Goal: Download file/media: Obtain a digital file from the website

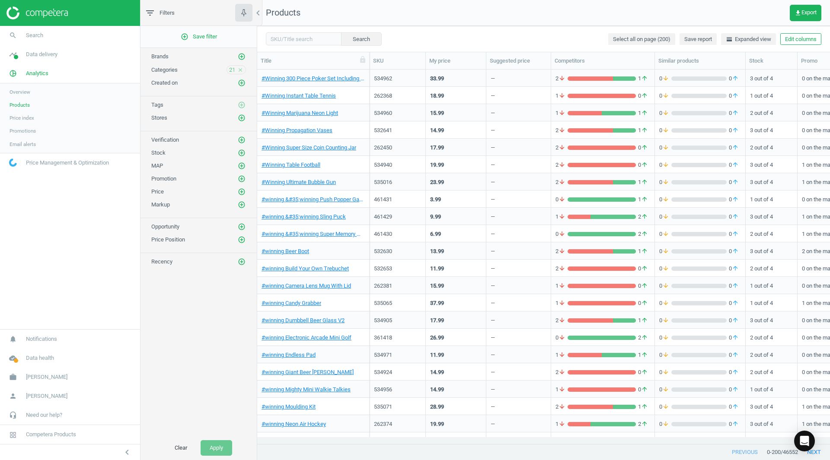
scroll to position [361, 566]
click at [232, 70] on span "21" at bounding box center [232, 70] width 6 height 8
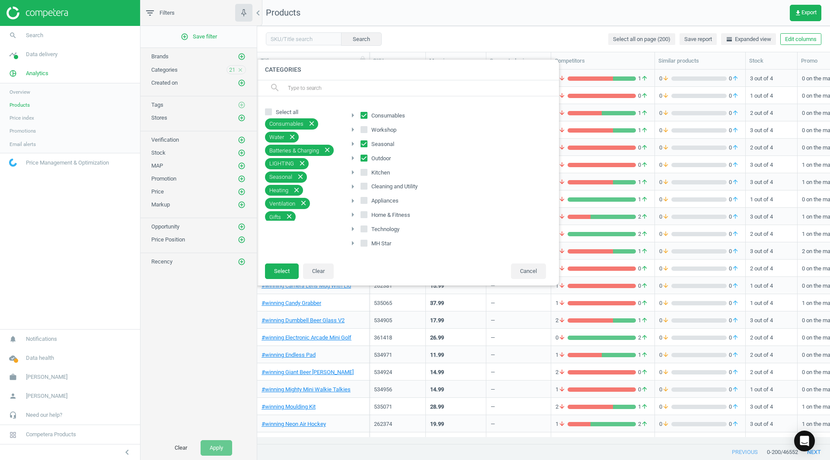
click at [364, 115] on input "Consumables" at bounding box center [364, 115] width 6 height 6
checkbox input "false"
click at [364, 143] on input "Seasonal" at bounding box center [364, 144] width 6 height 6
checkbox input "false"
click at [367, 159] on input "Outdoor" at bounding box center [364, 158] width 6 height 6
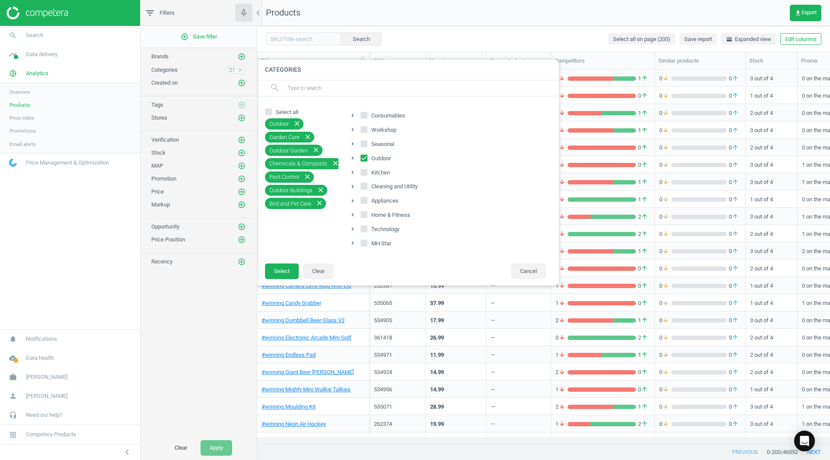
checkbox input "false"
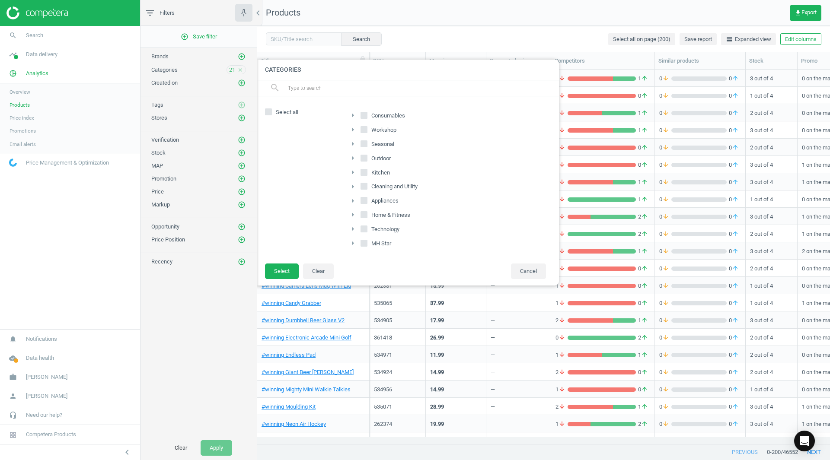
click at [389, 129] on span "Workshop" at bounding box center [384, 130] width 29 height 8
click at [367, 129] on input "Workshop" at bounding box center [364, 130] width 6 height 6
checkbox input "true"
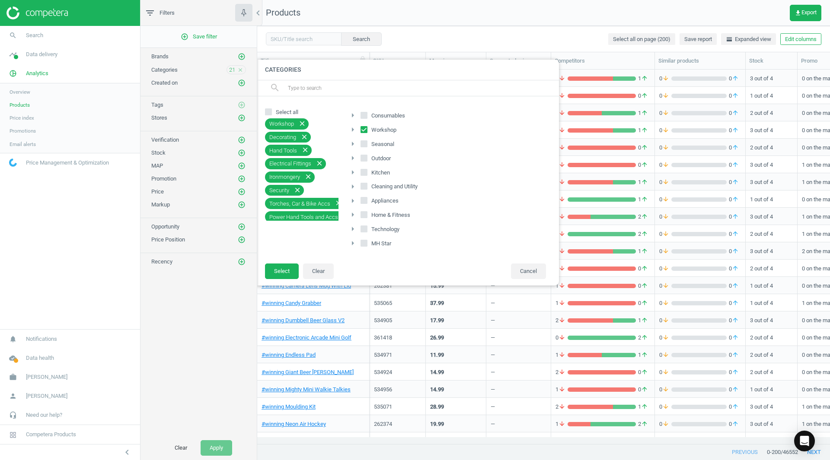
click at [379, 172] on span "Kitchen" at bounding box center [381, 173] width 22 height 8
click at [367, 172] on input "Kitchen" at bounding box center [364, 172] width 6 height 6
checkbox input "true"
click at [378, 185] on span "Cleaning and Utility" at bounding box center [395, 187] width 50 height 8
click at [365, 185] on input "Cleaning and Utility" at bounding box center [364, 187] width 6 height 6
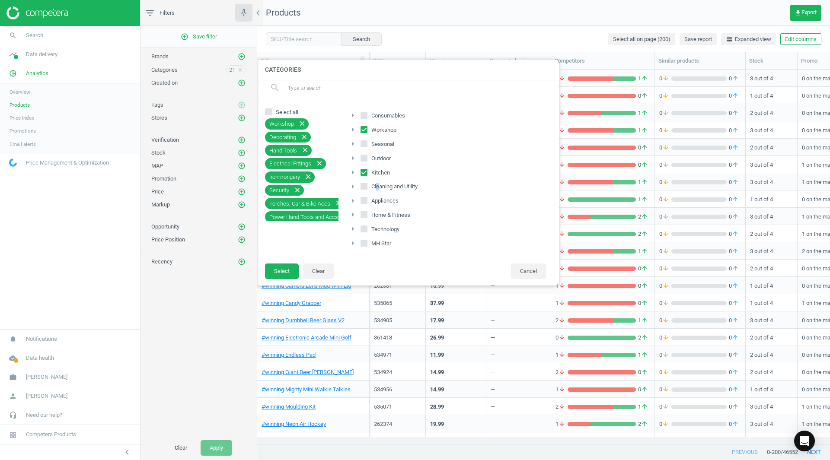
checkbox input "true"
click at [364, 201] on input "Appliances" at bounding box center [364, 201] width 6 height 6
checkbox input "true"
click at [364, 229] on input "Technology" at bounding box center [364, 229] width 6 height 6
checkbox input "true"
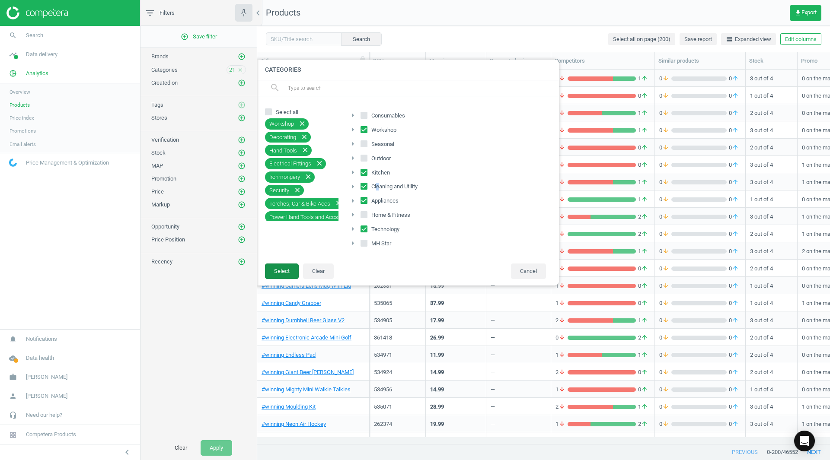
click at [283, 274] on button "Select" at bounding box center [282, 272] width 34 height 16
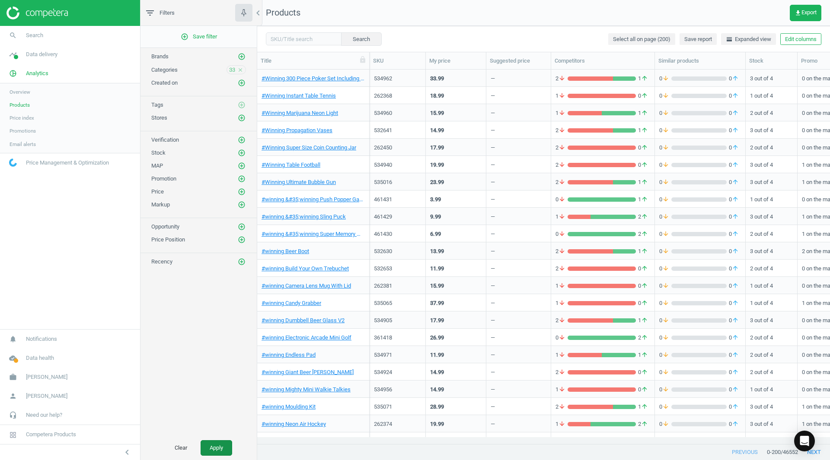
click at [211, 450] on button "Apply" at bounding box center [217, 448] width 32 height 16
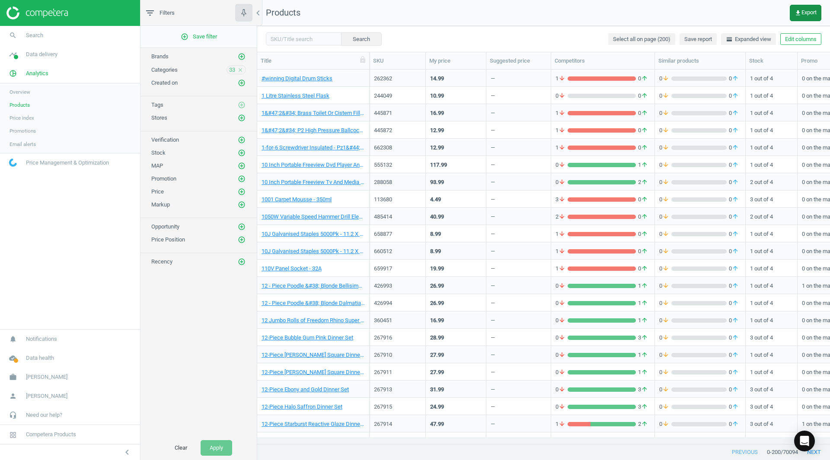
click at [794, 14] on icon "get_app" at bounding box center [797, 13] width 7 height 7
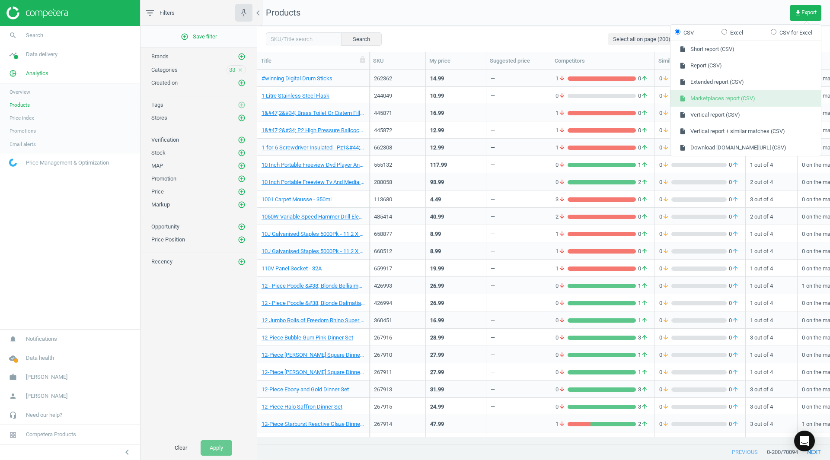
click at [728, 100] on button "insert_drive_file Marketplaces report (CSV)" at bounding box center [745, 98] width 150 height 16
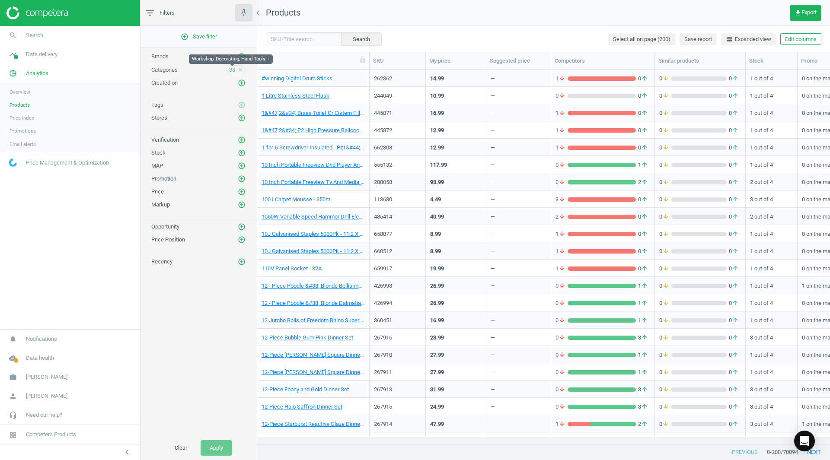
click at [231, 70] on span "33" at bounding box center [232, 70] width 6 height 8
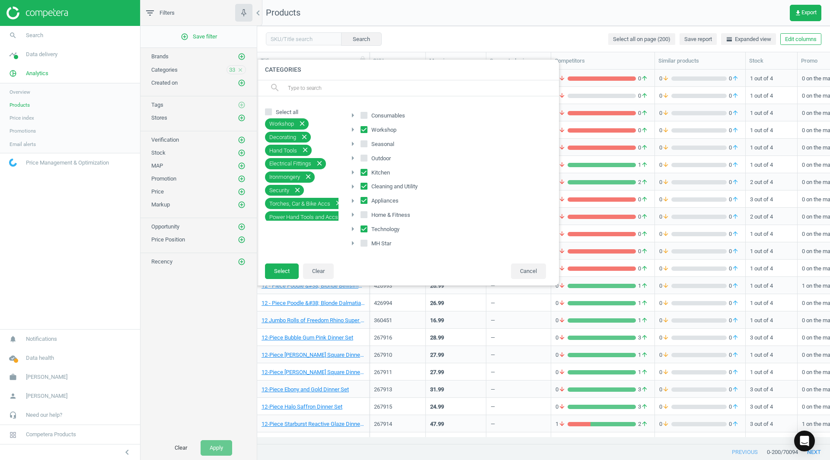
click at [364, 128] on input "Workshop" at bounding box center [364, 130] width 6 height 6
checkbox input "false"
click at [278, 112] on span "Select all" at bounding box center [287, 112] width 26 height 8
click at [271, 112] on input "Select all" at bounding box center [269, 112] width 6 height 6
checkbox input "true"
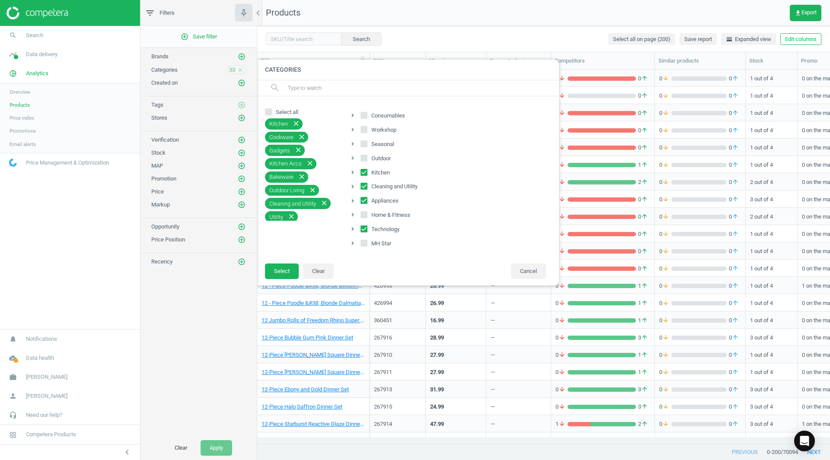
checkbox input "true"
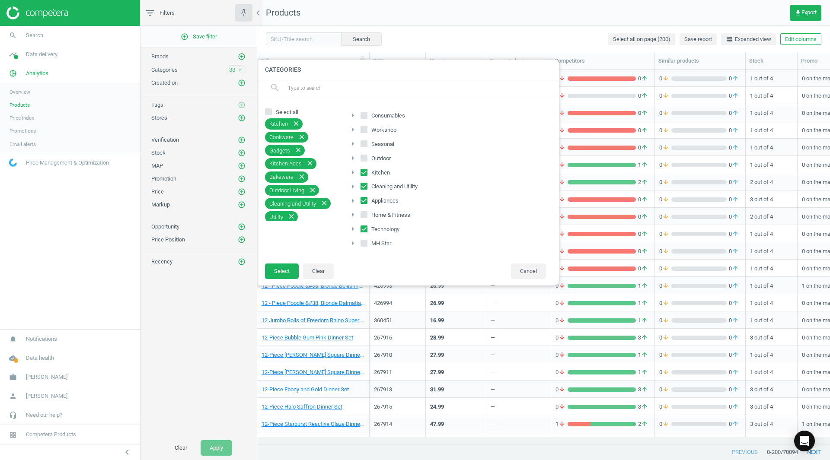
checkbox input "true"
click at [270, 111] on input "Select all" at bounding box center [269, 112] width 6 height 6
checkbox input "false"
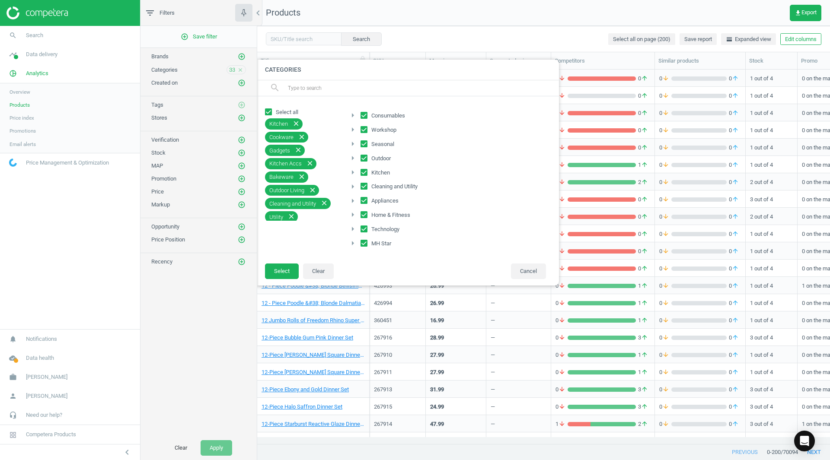
checkbox input "false"
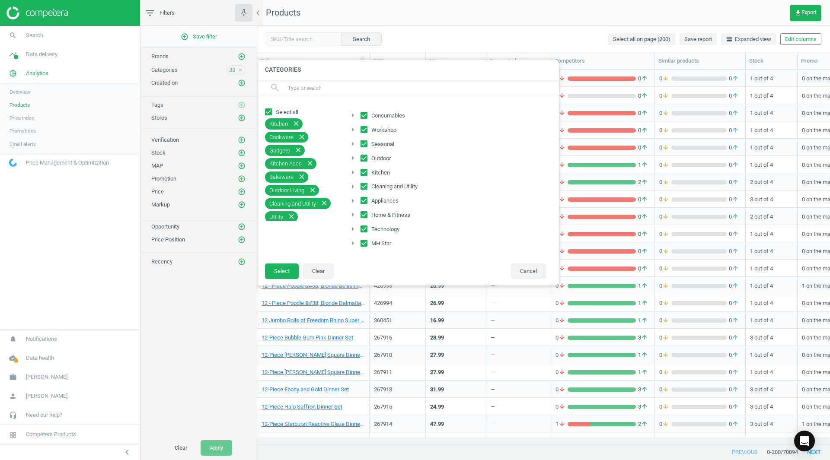
checkbox input "false"
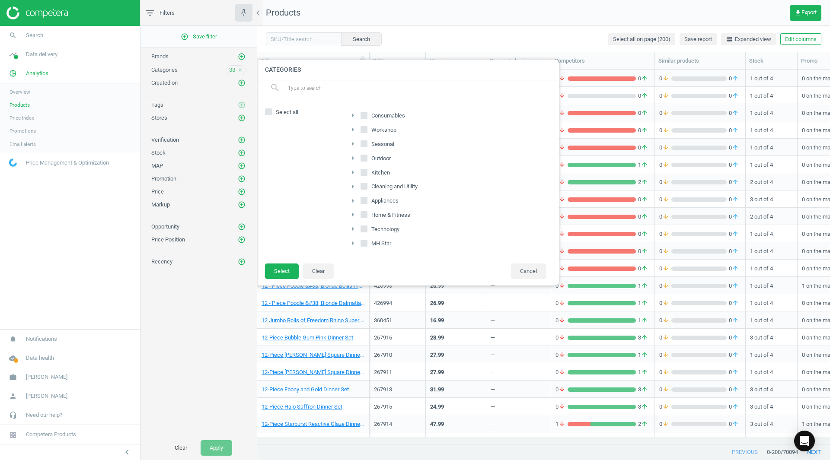
click at [368, 215] on label "Home & Fitness" at bounding box center [385, 215] width 51 height 12
click at [367, 215] on input "Home & Fitness" at bounding box center [364, 215] width 6 height 6
checkbox input "true"
click at [364, 242] on input "MH Star" at bounding box center [364, 244] width 6 height 6
checkbox input "true"
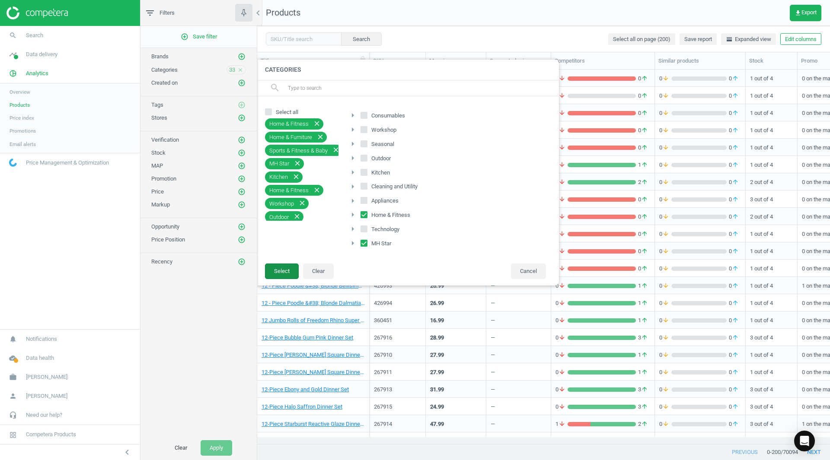
click at [283, 274] on button "Select" at bounding box center [282, 272] width 34 height 16
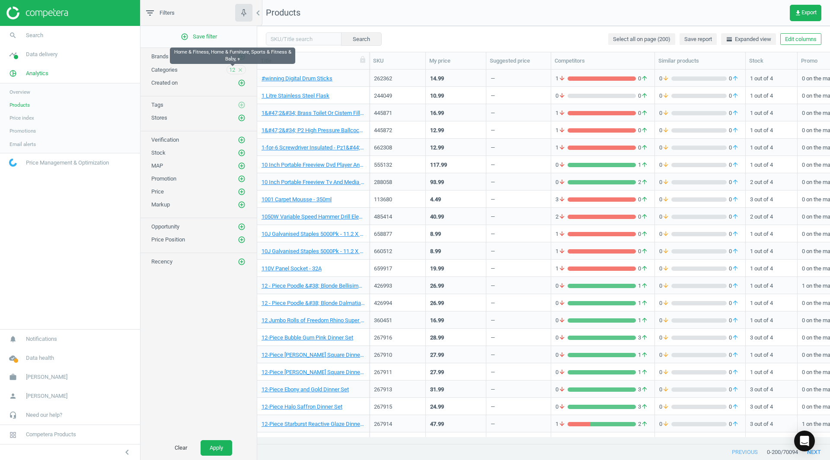
click at [232, 72] on span "12" at bounding box center [232, 70] width 6 height 8
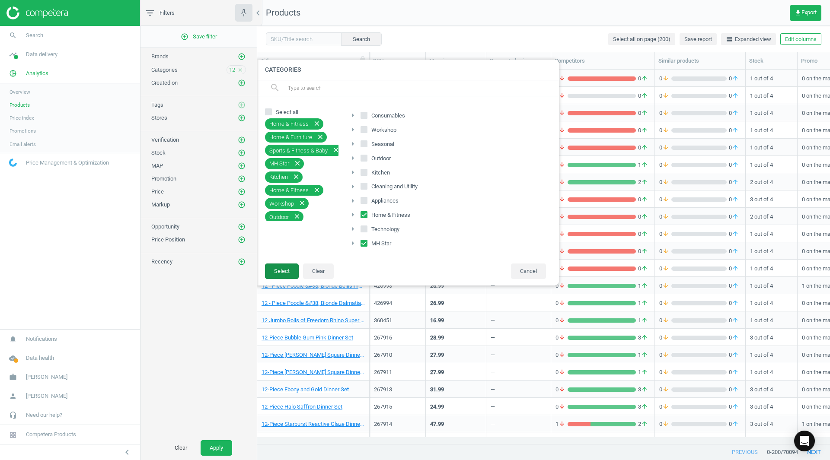
click at [281, 274] on button "Select" at bounding box center [282, 272] width 34 height 16
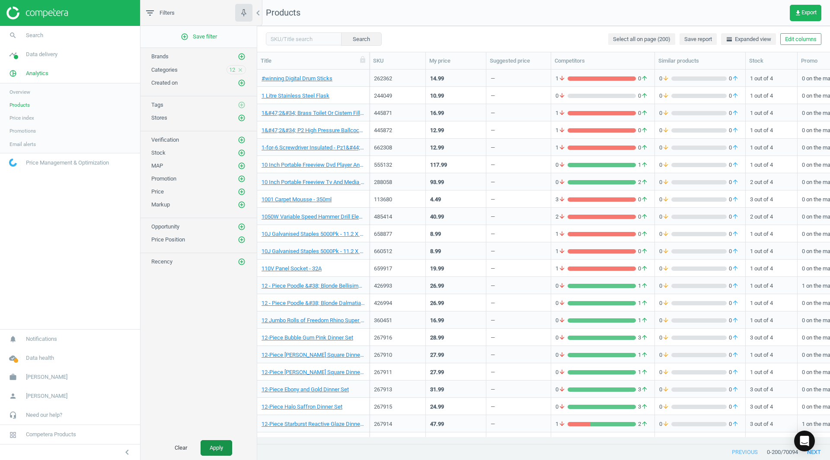
click at [211, 450] on button "Apply" at bounding box center [217, 448] width 32 height 16
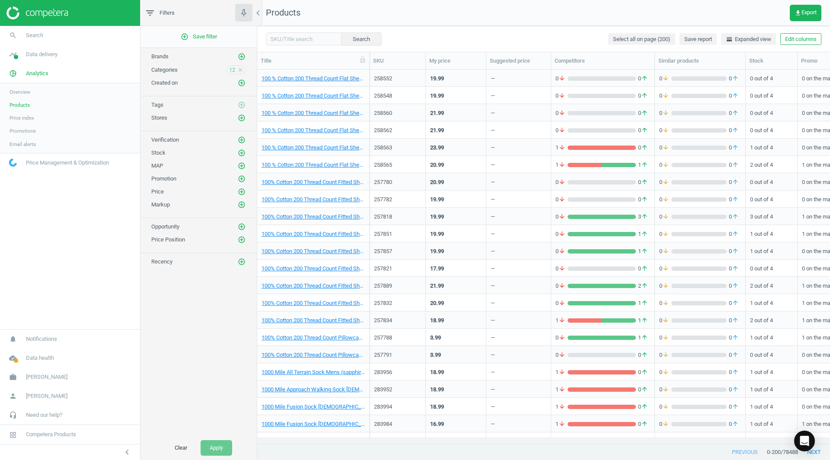
click at [172, 70] on span "Categories" at bounding box center [164, 70] width 26 height 6
click at [231, 71] on span "12" at bounding box center [232, 70] width 6 height 8
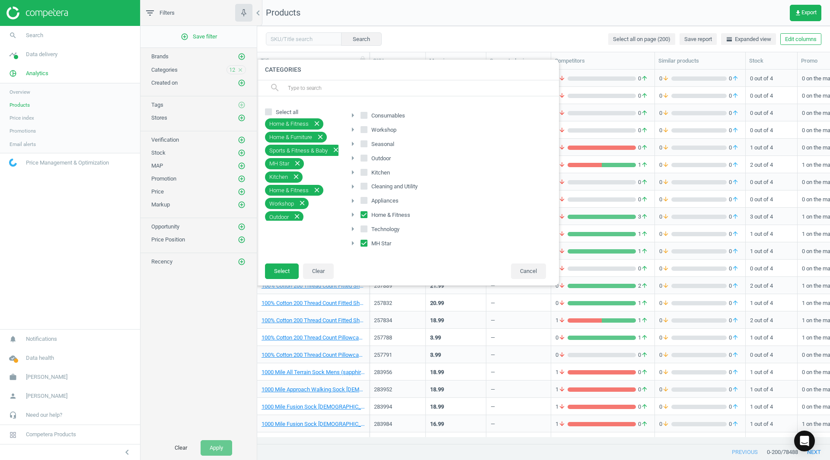
click at [269, 111] on input "Select all" at bounding box center [269, 112] width 6 height 6
checkbox input "true"
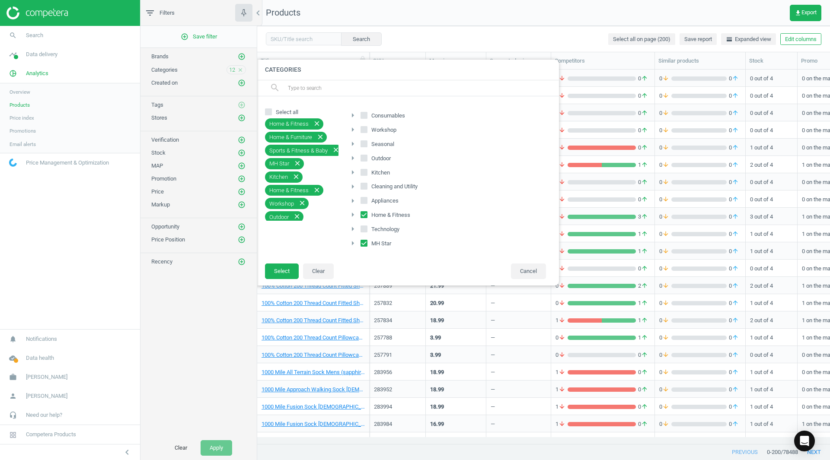
checkbox input "true"
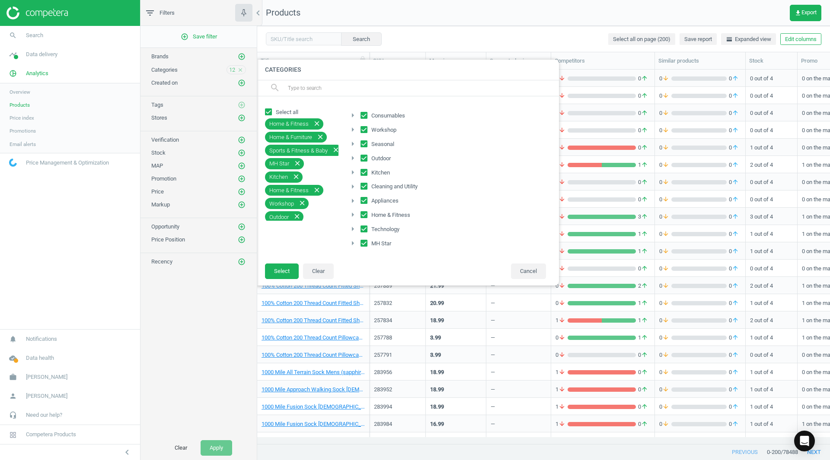
click at [373, 115] on span "Consumables" at bounding box center [388, 116] width 37 height 8
click at [367, 115] on input "Consumables" at bounding box center [364, 115] width 6 height 6
checkbox input "false"
click at [373, 128] on span "Workshop" at bounding box center [384, 130] width 29 height 8
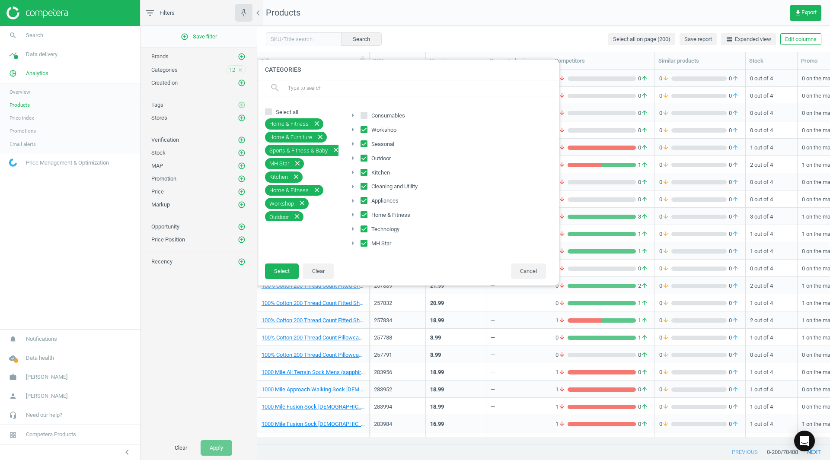
click at [367, 128] on input "Workshop" at bounding box center [364, 130] width 6 height 6
checkbox input "false"
click at [372, 144] on span "Seasonal" at bounding box center [383, 144] width 26 height 8
click at [367, 144] on input "Seasonal" at bounding box center [364, 144] width 6 height 6
checkbox input "false"
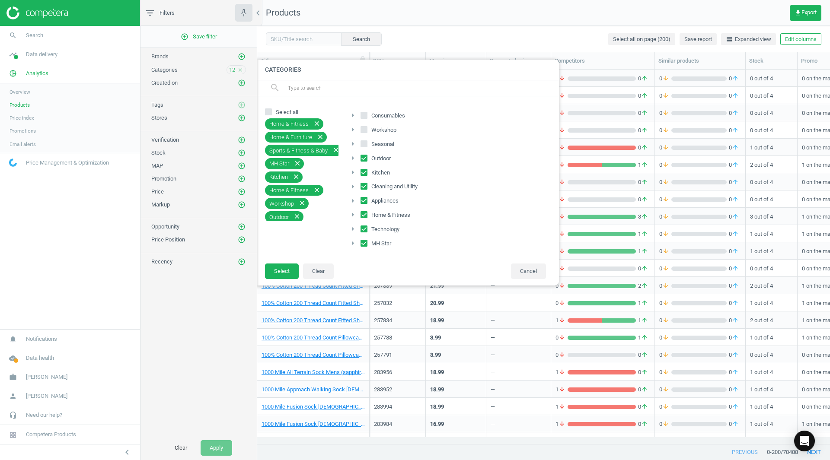
click at [371, 175] on span "Kitchen" at bounding box center [381, 173] width 22 height 8
click at [367, 175] on input "Kitchen" at bounding box center [364, 172] width 6 height 6
checkbox input "false"
click at [374, 186] on span "Cleaning and Utility" at bounding box center [395, 187] width 50 height 8
click at [367, 186] on input "Cleaning and Utility" at bounding box center [364, 187] width 6 height 6
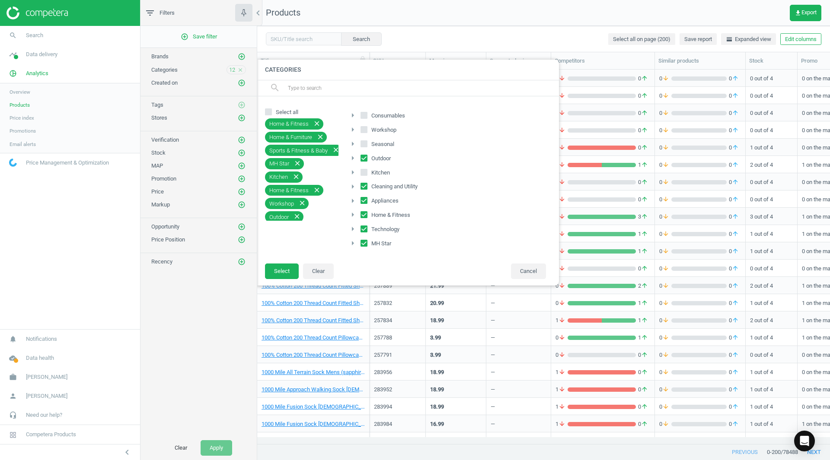
checkbox input "false"
click at [383, 204] on span "Appliances" at bounding box center [385, 201] width 31 height 8
click at [367, 204] on input "Appliances" at bounding box center [364, 201] width 6 height 6
checkbox input "false"
click at [376, 160] on span "Outdoor" at bounding box center [381, 159] width 23 height 8
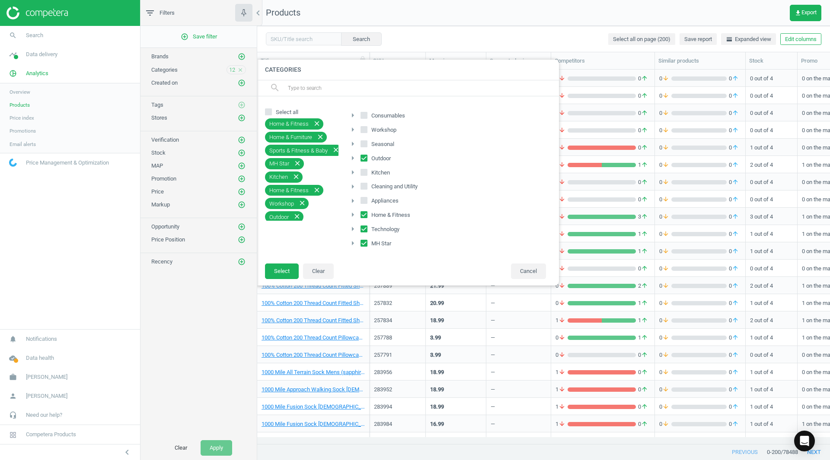
click at [367, 160] on input "Outdoor" at bounding box center [364, 158] width 6 height 6
checkbox input "false"
click at [380, 227] on span "Technology" at bounding box center [386, 230] width 32 height 8
click at [367, 227] on input "Technology" at bounding box center [364, 229] width 6 height 6
checkbox input "false"
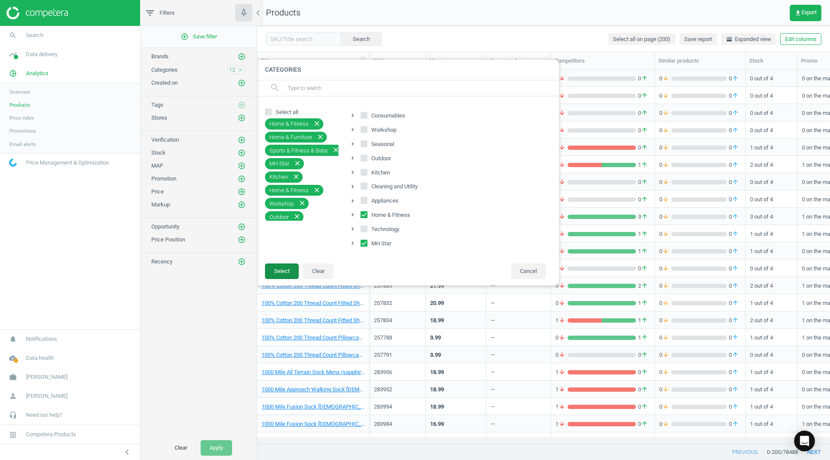
click at [283, 272] on button "Select" at bounding box center [282, 272] width 34 height 16
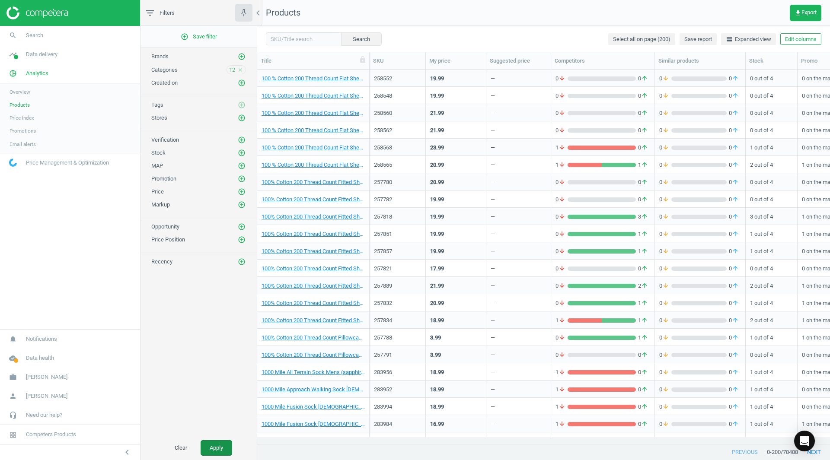
click at [219, 449] on button "Apply" at bounding box center [217, 448] width 32 height 16
click at [799, 12] on icon "get_app" at bounding box center [797, 13] width 7 height 7
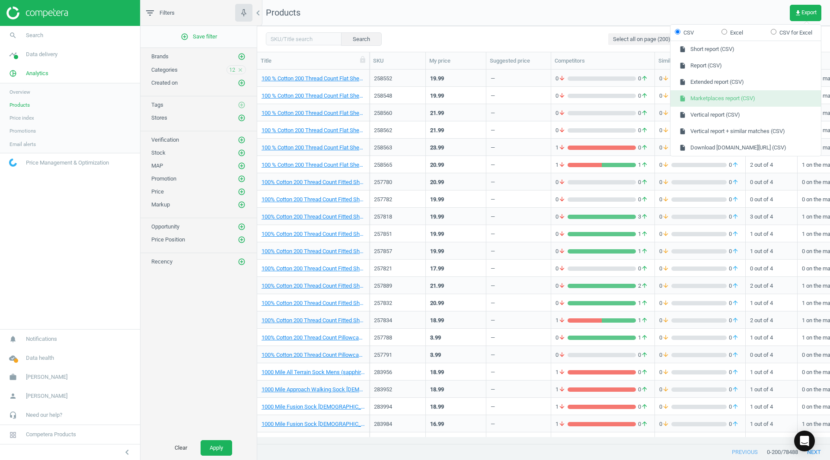
click at [723, 98] on button "insert_drive_file Marketplaces report (CSV)" at bounding box center [745, 98] width 150 height 16
